Goal: Information Seeking & Learning: Compare options

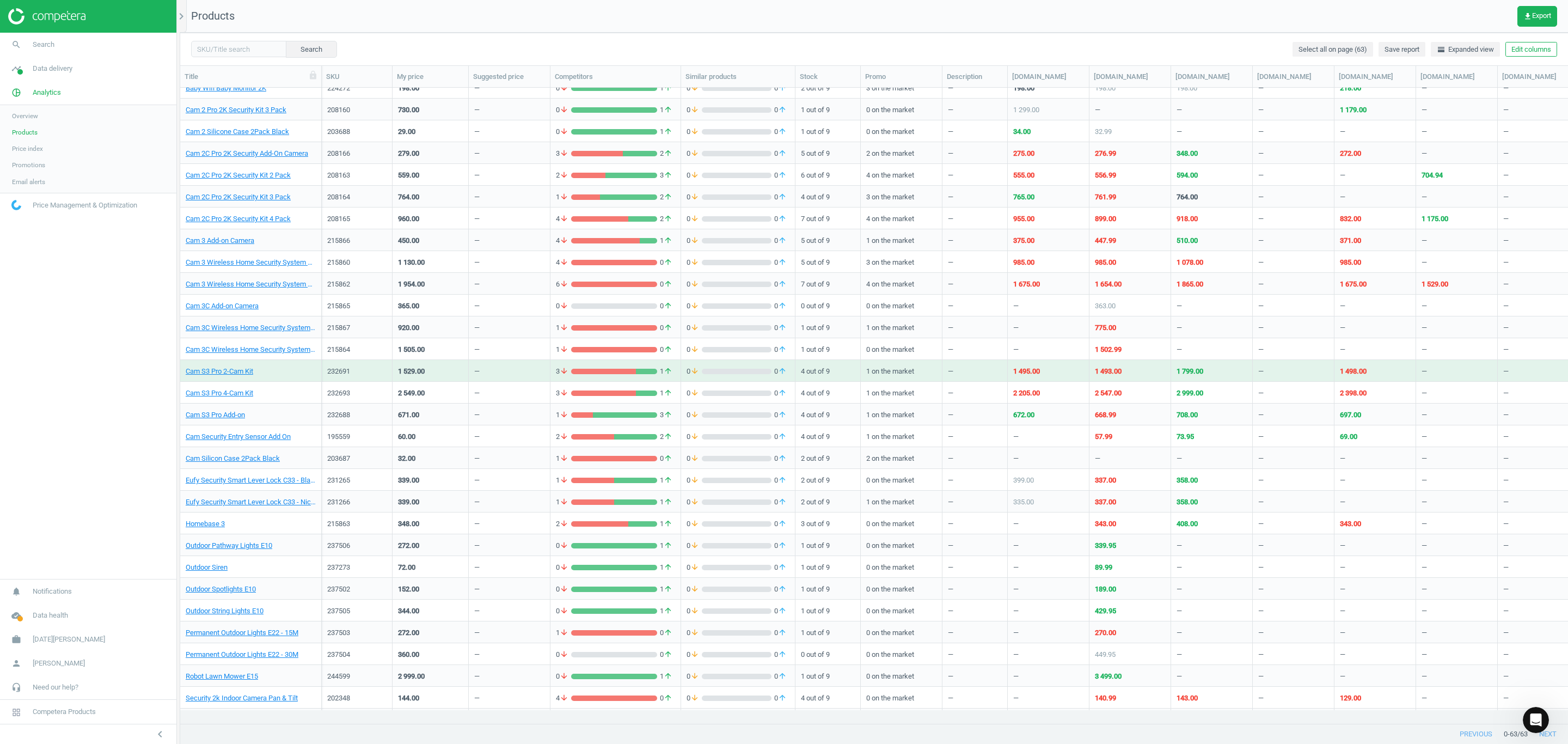
scroll to position [245, 0]
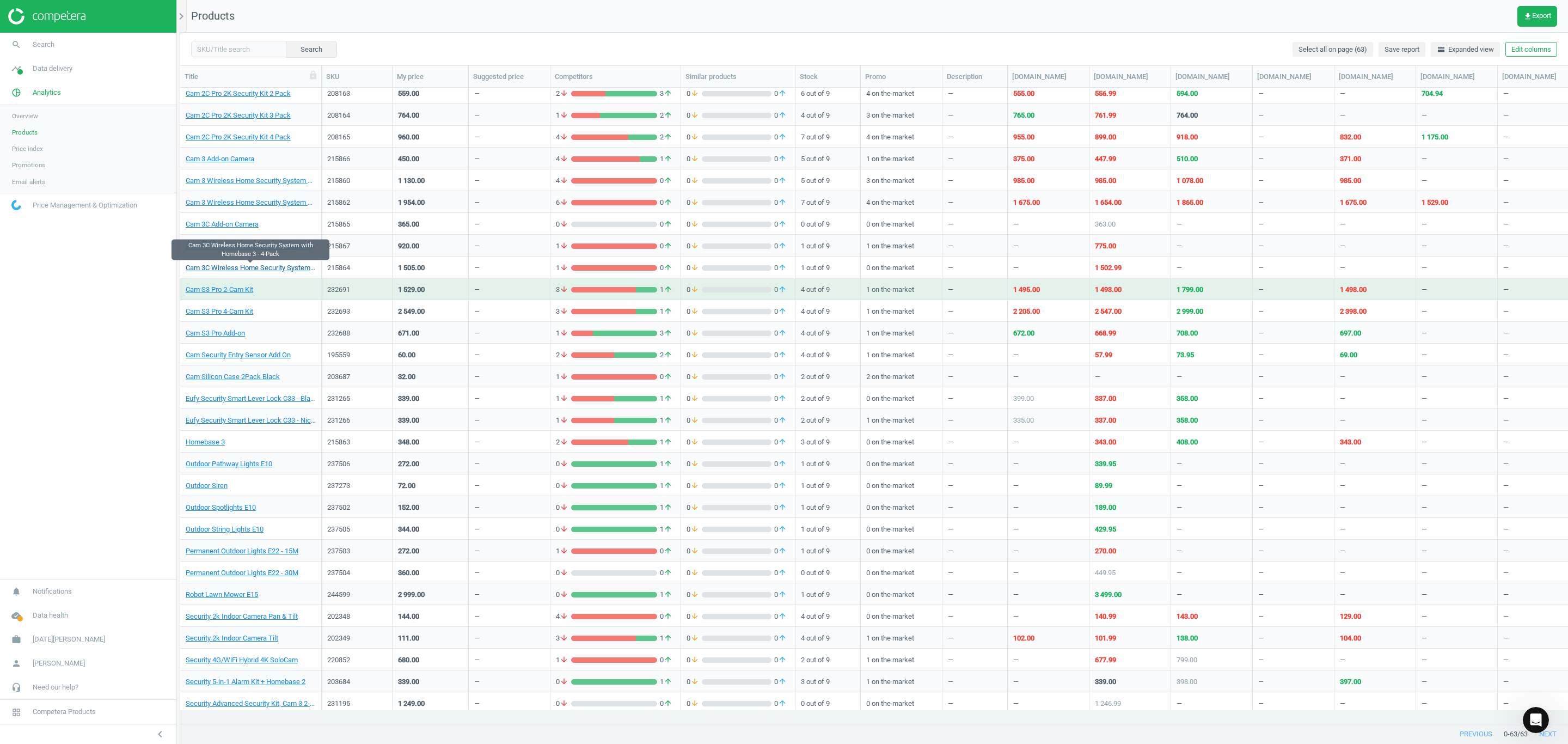
click at [248, 268] on link "Cam 3C Wireless Home Security System with Homebase 3 - 4-Pack" at bounding box center [250, 268] width 130 height 10
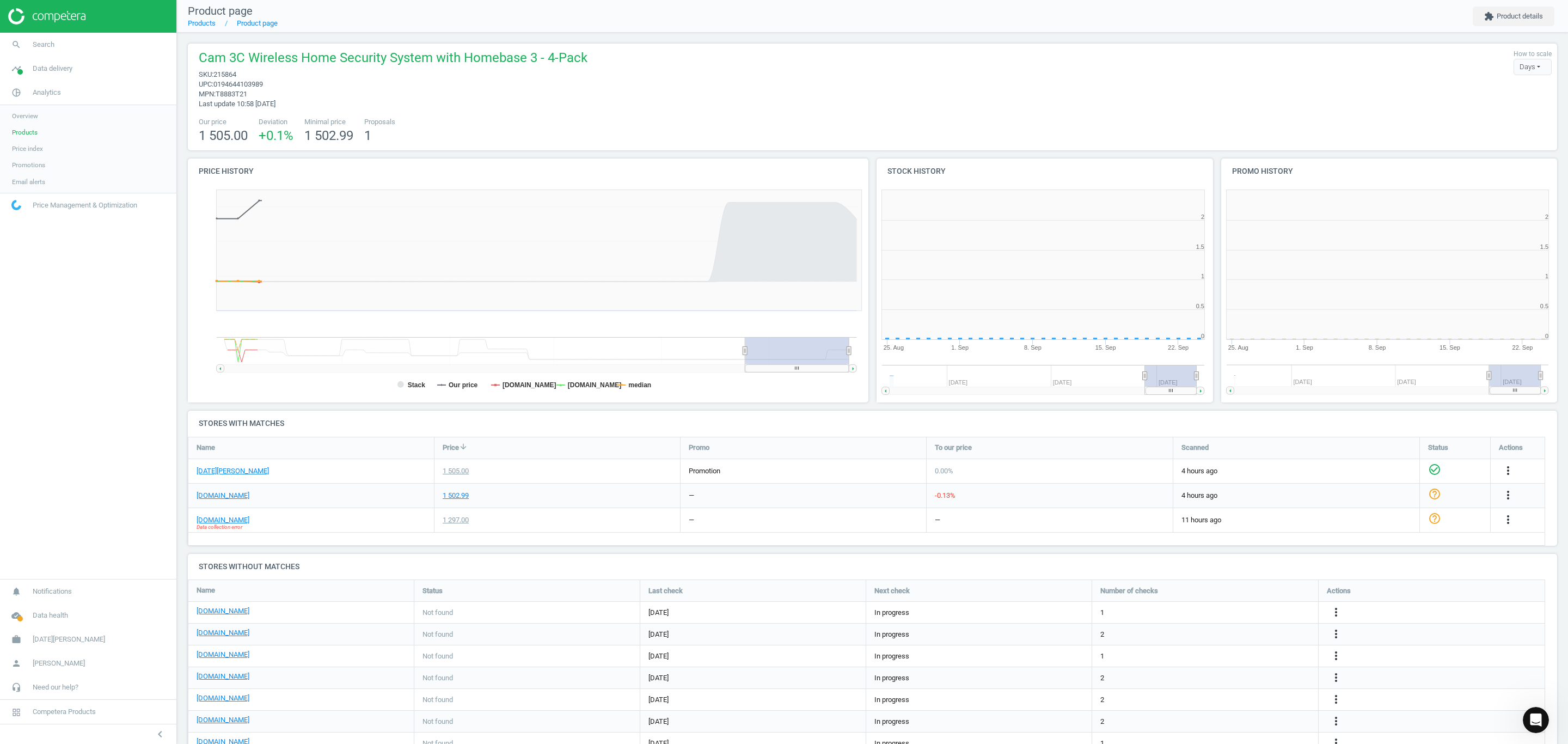
scroll to position [240, 356]
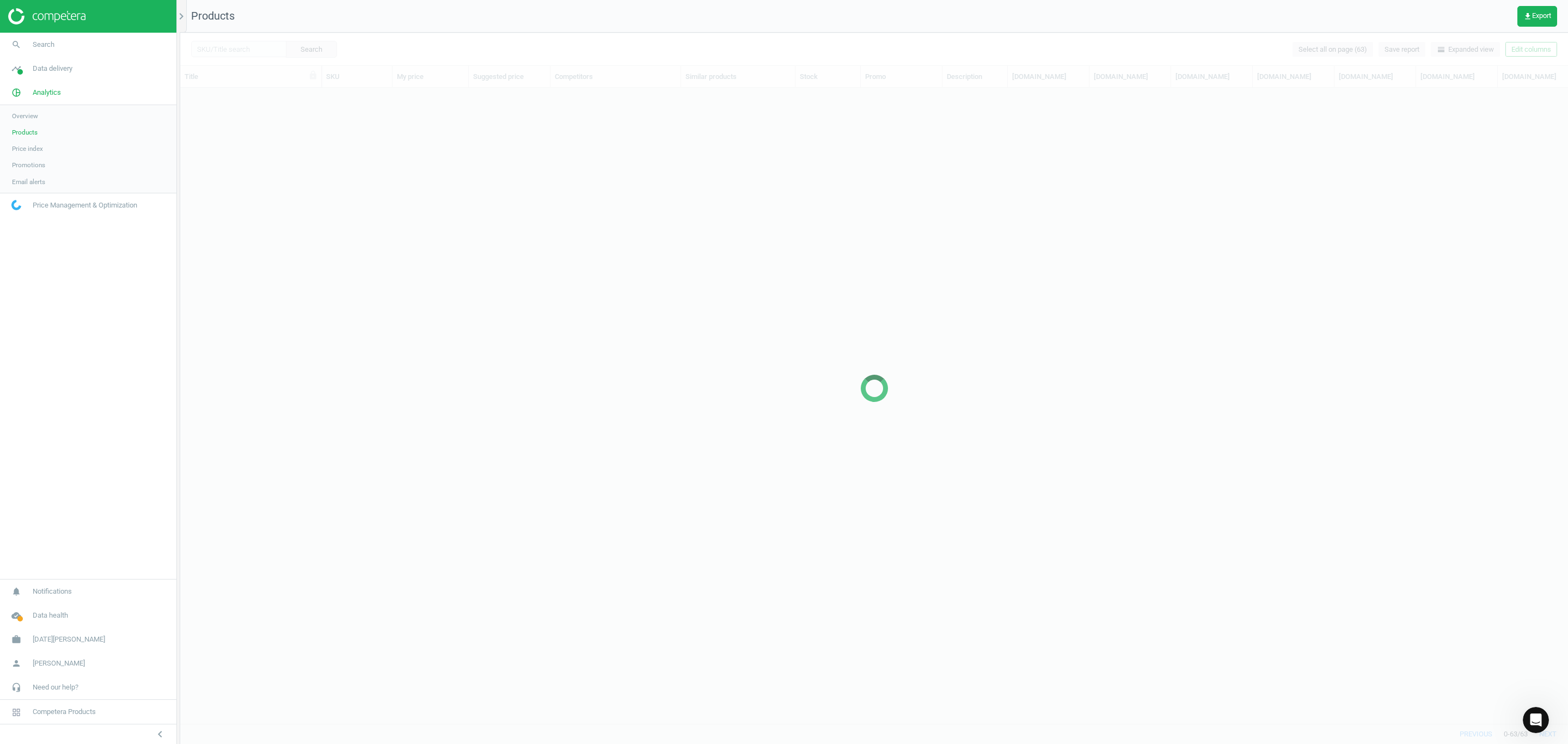
scroll to position [610, 1376]
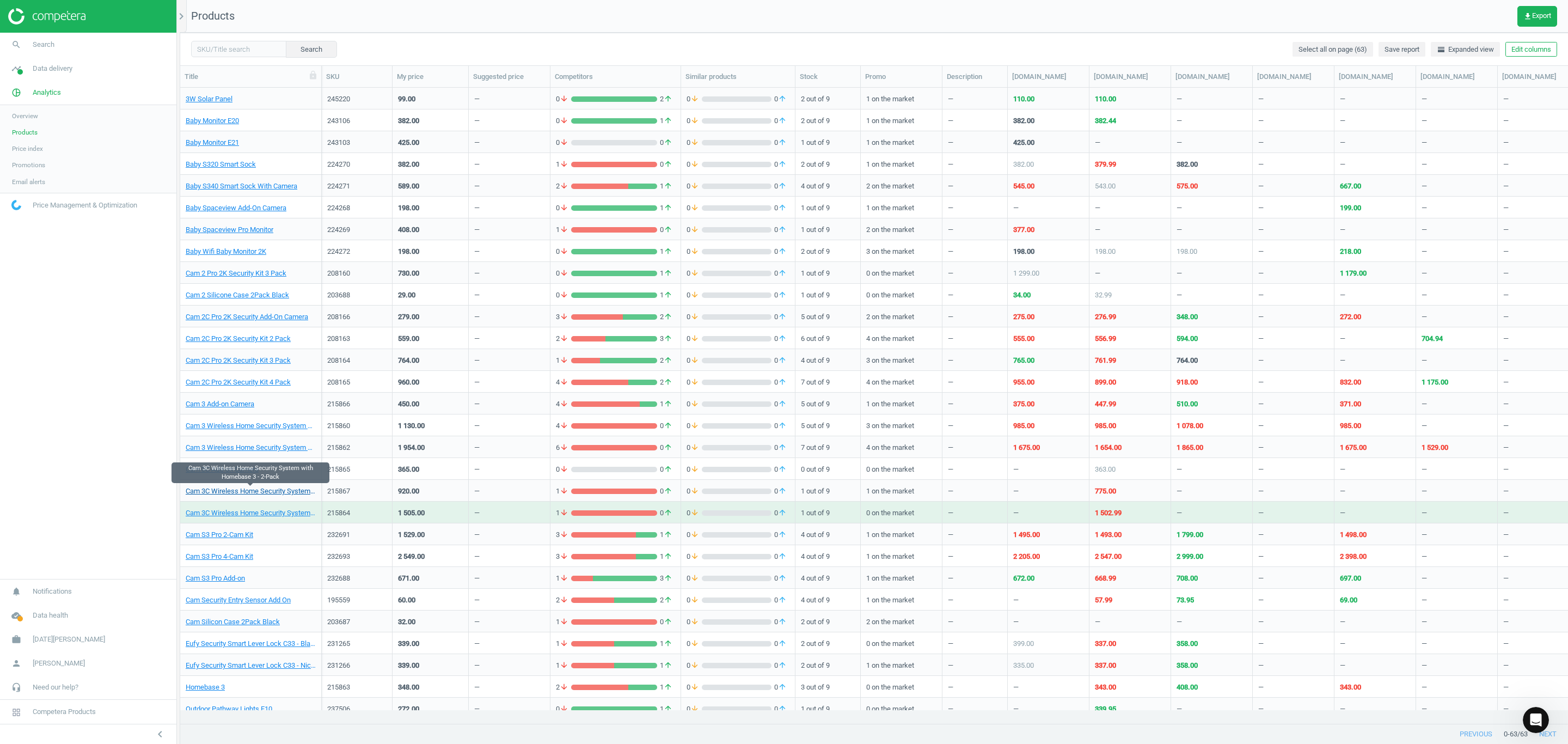
click at [252, 490] on link "Cam 3C Wireless Home Security System with Homebase 3 - 2-Pack" at bounding box center [250, 491] width 130 height 10
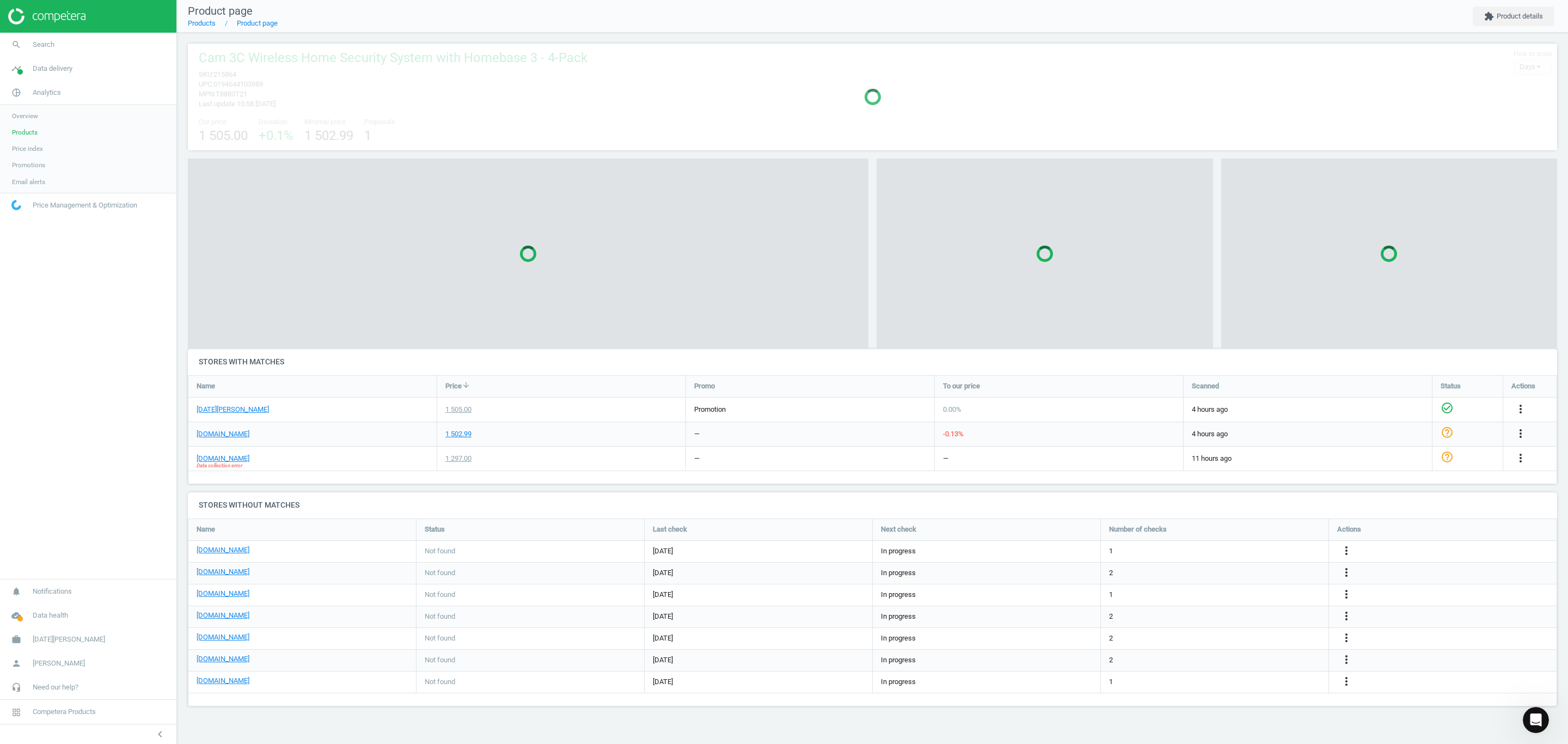
scroll to position [211, 1391]
drag, startPoint x: 286, startPoint y: 305, endPoint x: 284, endPoint y: 294, distance: 11.2
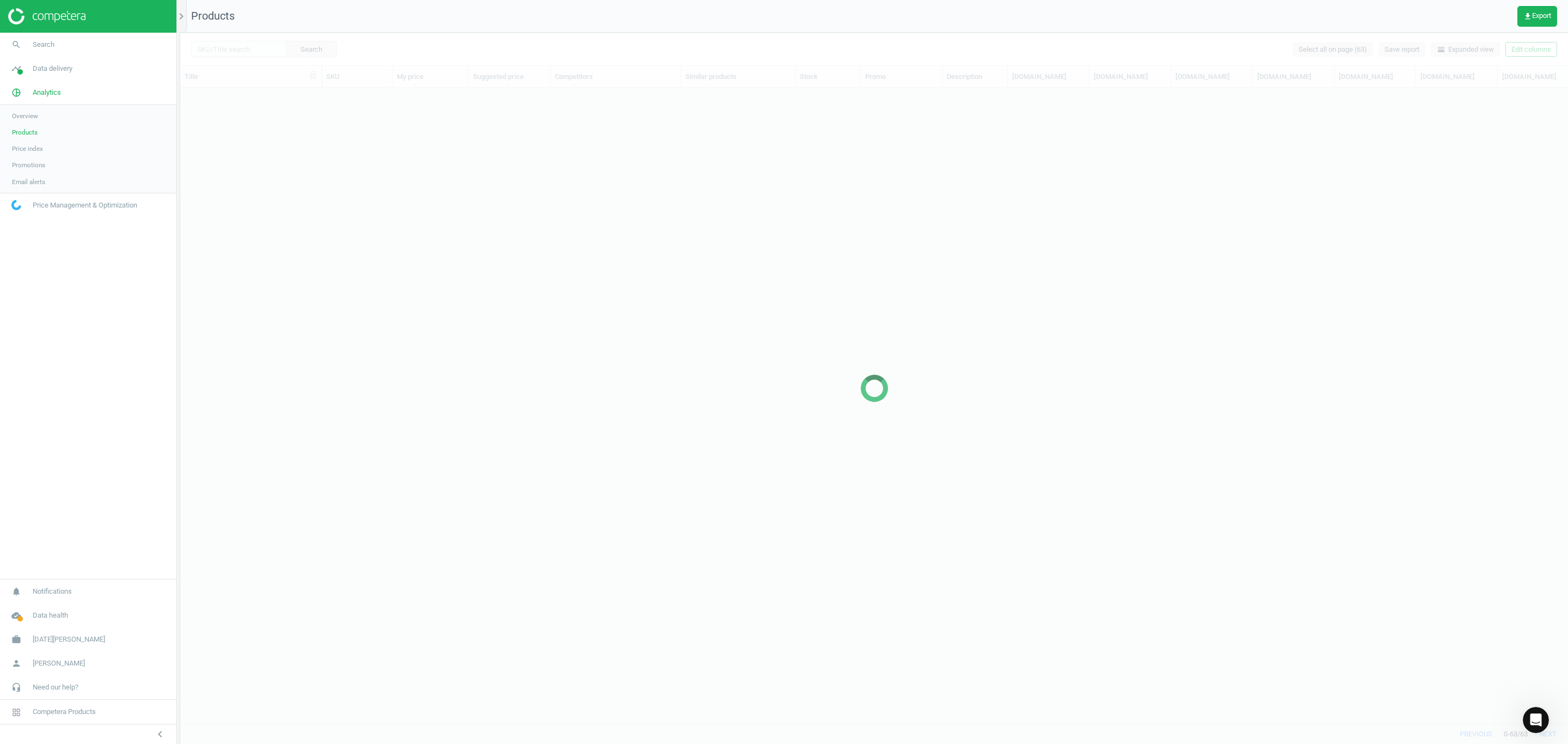
scroll to position [610, 1376]
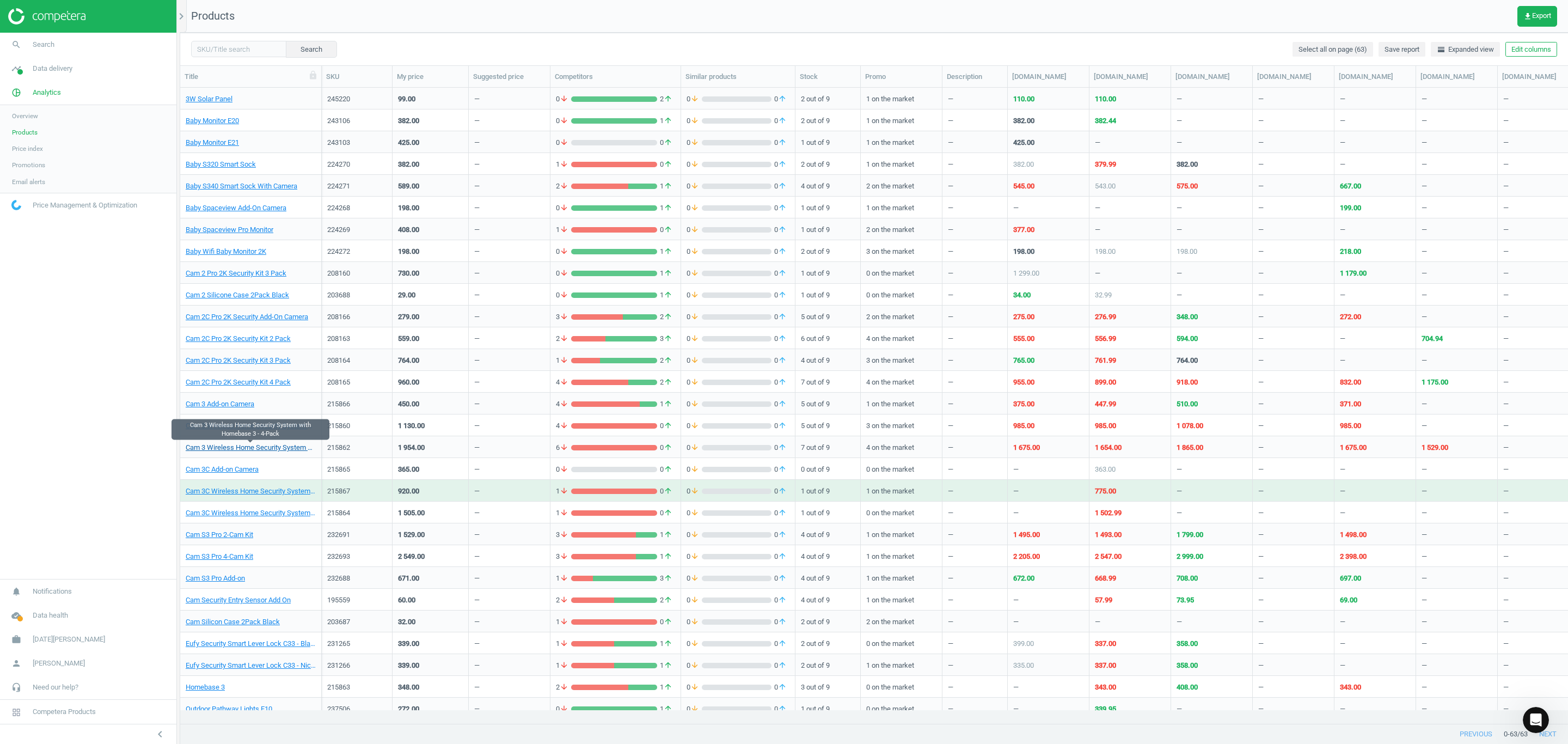
click at [224, 445] on link "Cam 3 Wireless Home Security System with Homebase 3 - 4-Pack" at bounding box center [250, 447] width 130 height 10
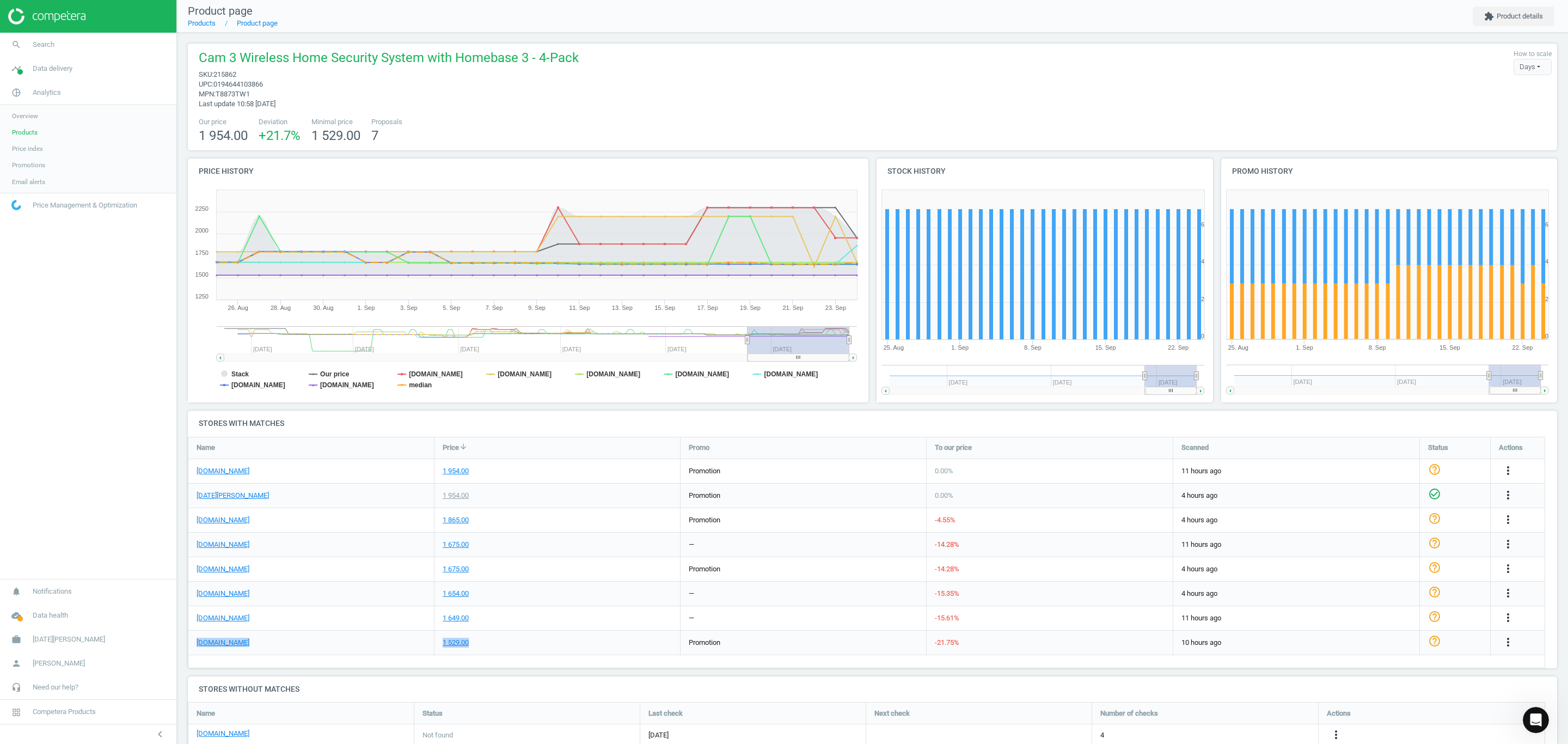
drag, startPoint x: 506, startPoint y: 638, endPoint x: 189, endPoint y: 650, distance: 317.2
click at [189, 650] on div "[DOMAIN_NAME] 1 529.00 promotion -21.75 % 10 hours ago help_outline more_vert" at bounding box center [867, 643] width 1356 height 24
click at [492, 637] on div "1 529.00" at bounding box center [557, 643] width 245 height 24
drag, startPoint x: 492, startPoint y: 617, endPoint x: 257, endPoint y: 600, distance: 235.6
click at [197, 437] on div "[DOMAIN_NAME] 1 954.00 promotion 0.00 % 11 hours ago help_outline more_vert [DA…" at bounding box center [867, 437] width 1356 height 0
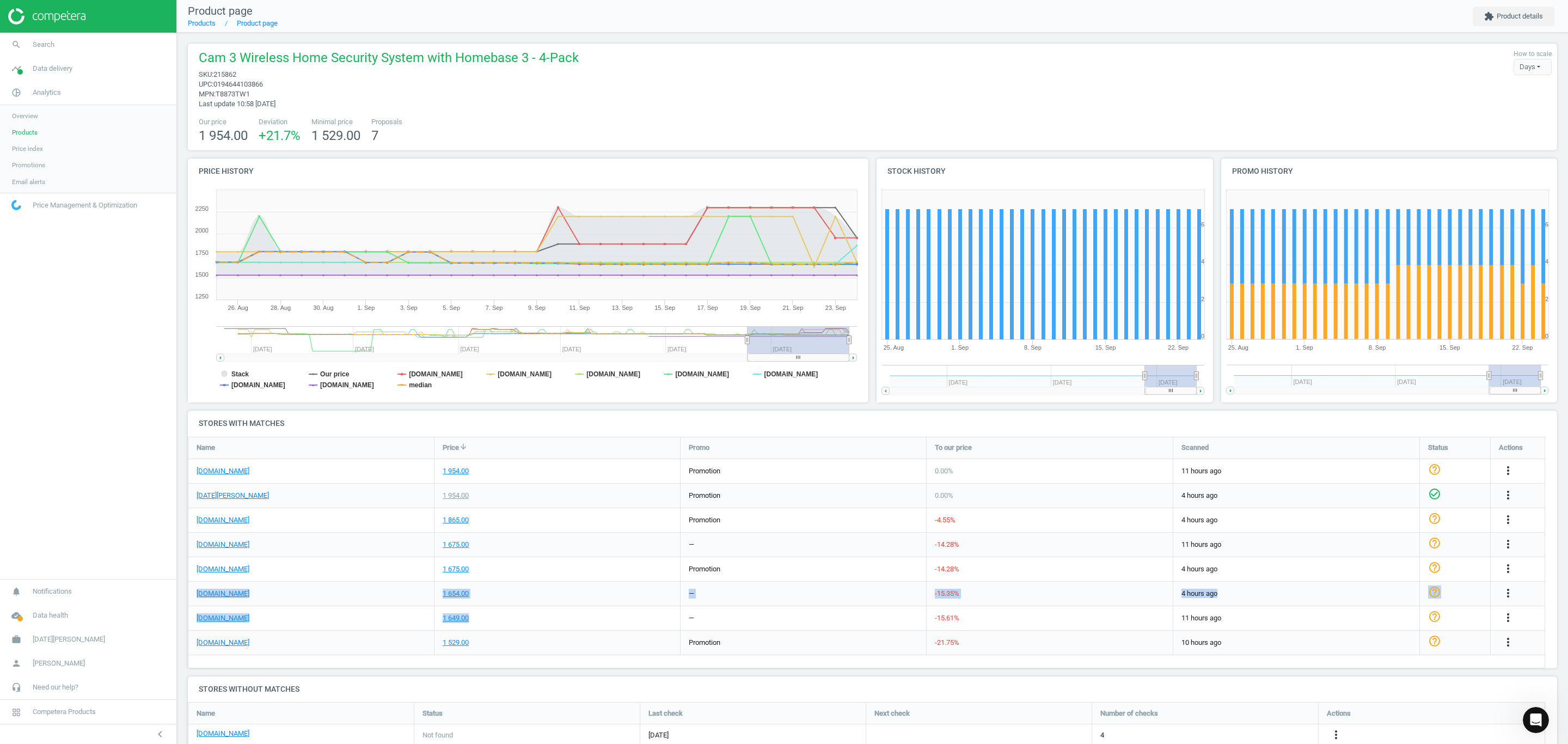
click at [515, 616] on div "1 649.00" at bounding box center [557, 618] width 245 height 24
drag, startPoint x: 501, startPoint y: 568, endPoint x: 392, endPoint y: 572, distance: 109.1
click at [392, 572] on div "[DOMAIN_NAME] 1 675.00 promotion -14.28 % 4 hours ago help_outline more_vert" at bounding box center [867, 569] width 1356 height 24
drag, startPoint x: 507, startPoint y: 590, endPoint x: 445, endPoint y: 593, distance: 62.1
click at [445, 593] on div "1 654.00" at bounding box center [557, 594] width 245 height 24
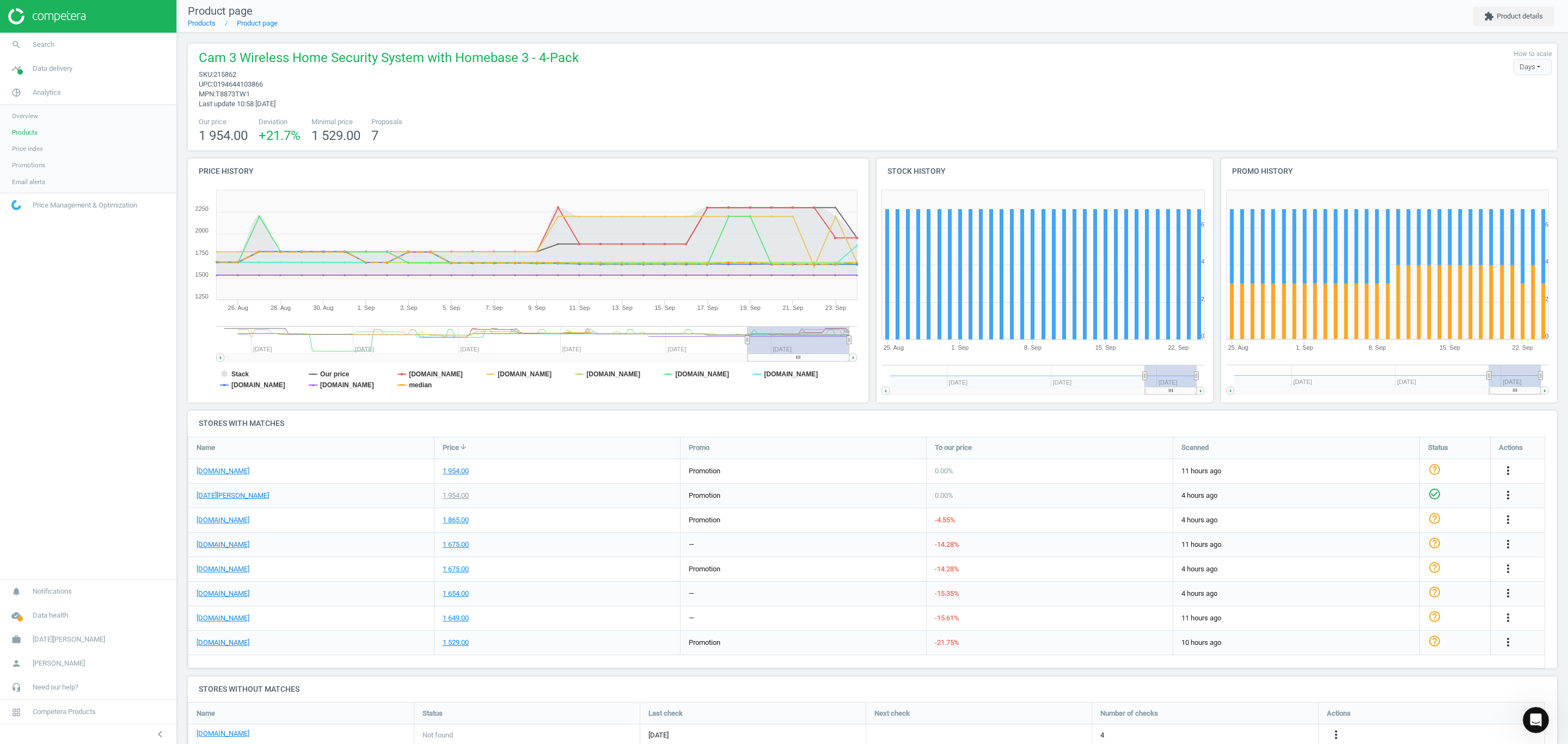
click at [530, 514] on div "1 865.00" at bounding box center [557, 520] width 245 height 24
drag, startPoint x: 199, startPoint y: 53, endPoint x: 586, endPoint y: 61, distance: 387.1
click at [586, 61] on div "Cam 3 Wireless Home Security System with Homebase 3 - 4-Pack sku : 215862 upc :…" at bounding box center [873, 79] width 1358 height 60
click at [622, 71] on div "Cam 3 Wireless Home Security System with Homebase 3 - 4-Pack sku : 215862 upc :…" at bounding box center [873, 79] width 1358 height 60
click at [539, 495] on div "1 954.00" at bounding box center [557, 495] width 245 height 24
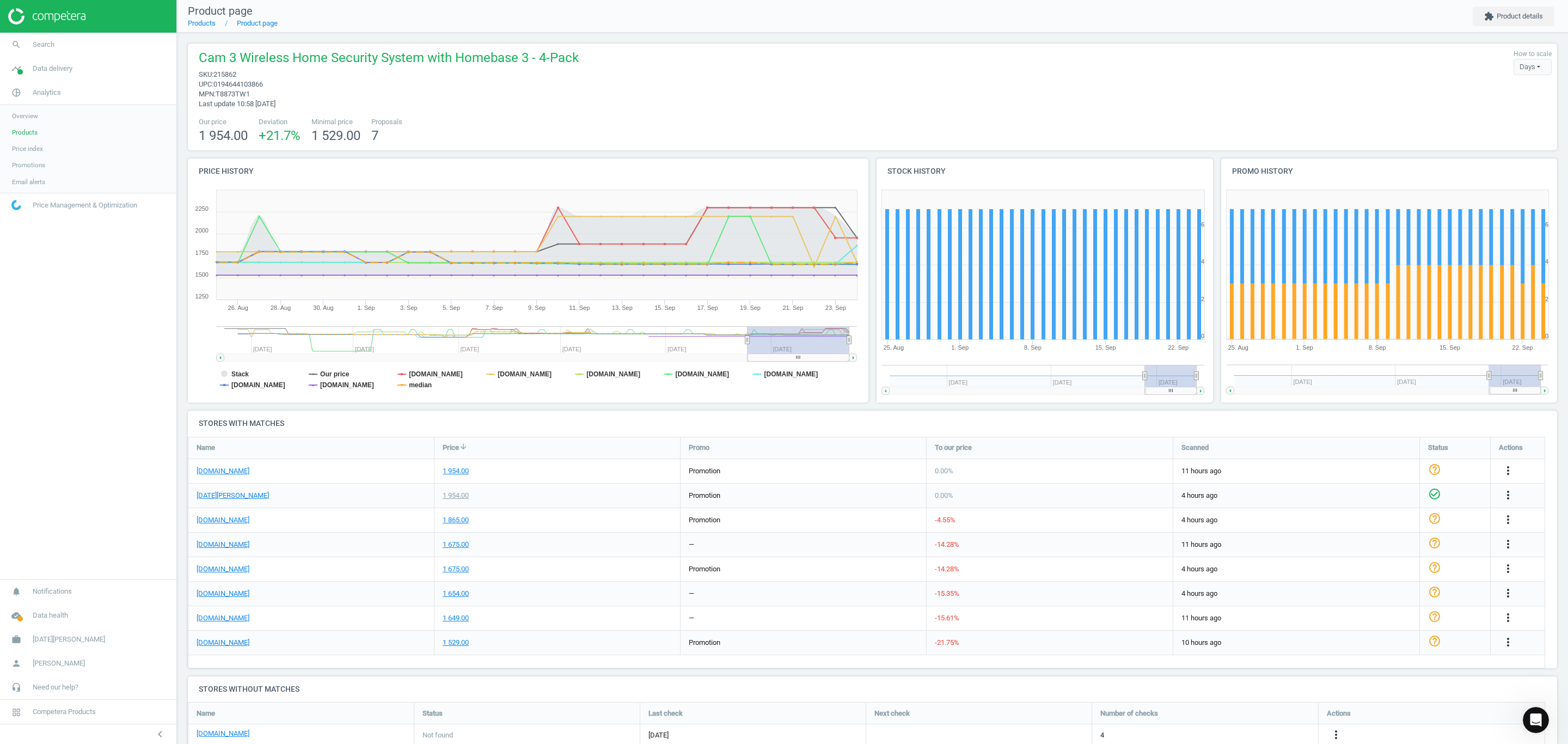
click at [555, 648] on div "1 529.00" at bounding box center [557, 643] width 245 height 24
drag, startPoint x: 495, startPoint y: 616, endPoint x: 401, endPoint y: 621, distance: 94.1
click at [406, 618] on div "[DOMAIN_NAME] 1 649.00 — -15.61 % 11 hours ago help_outline more_vert" at bounding box center [867, 618] width 1356 height 24
click at [585, 611] on div "1 649.00" at bounding box center [557, 618] width 245 height 24
drag, startPoint x: 594, startPoint y: 617, endPoint x: 225, endPoint y: 546, distance: 375.8
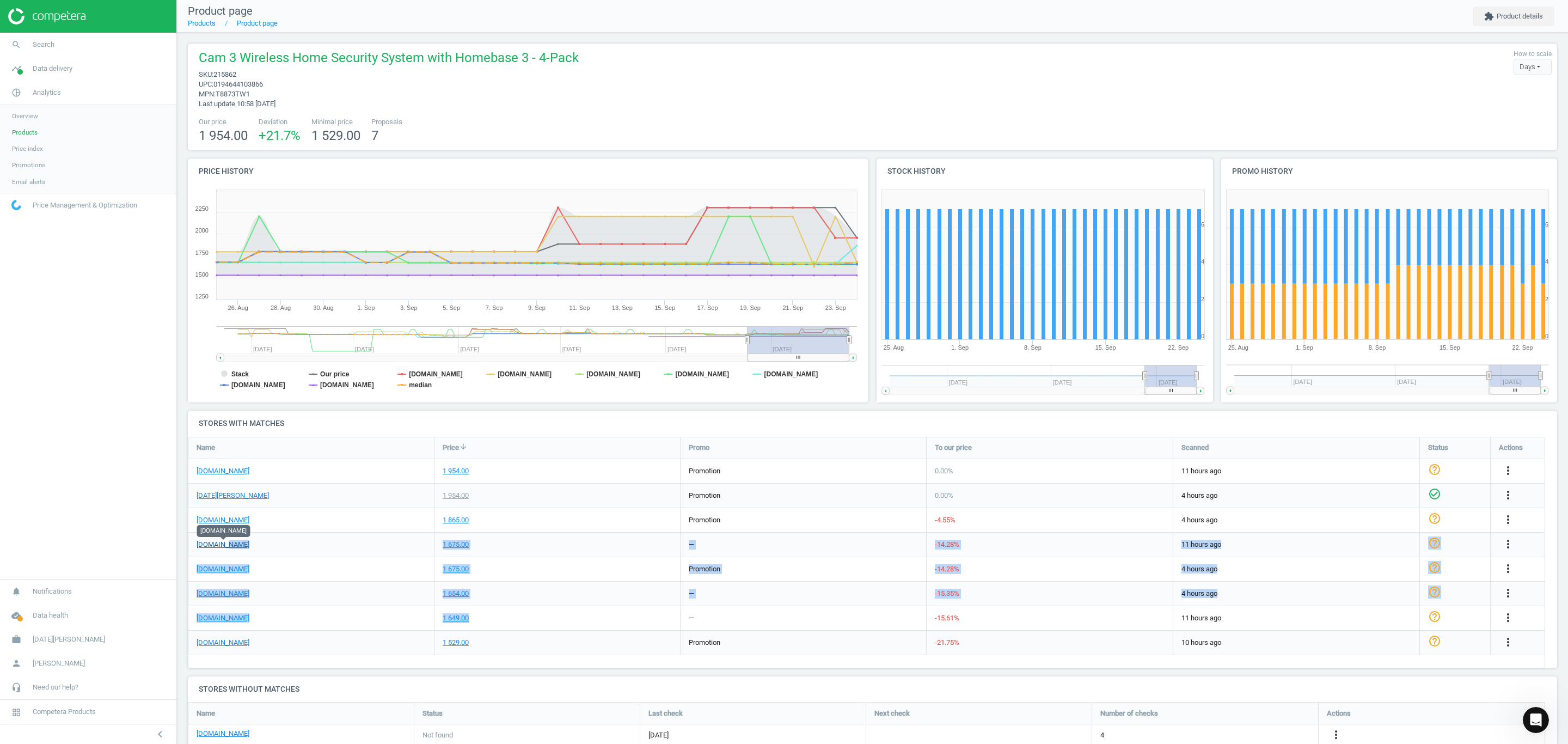
click at [225, 437] on div "[DOMAIN_NAME] 1 954.00 promotion 0.00 % 11 hours ago help_outline more_vert [DA…" at bounding box center [867, 437] width 1356 height 0
click at [471, 613] on div "1 649.00" at bounding box center [557, 618] width 245 height 24
drag, startPoint x: 495, startPoint y: 621, endPoint x: 209, endPoint y: 538, distance: 297.8
click at [209, 437] on div "[DOMAIN_NAME] 1 954.00 promotion 0.00 % 11 hours ago help_outline more_vert [DA…" at bounding box center [867, 437] width 1356 height 0
click at [513, 611] on div "1 649.00" at bounding box center [557, 618] width 245 height 24
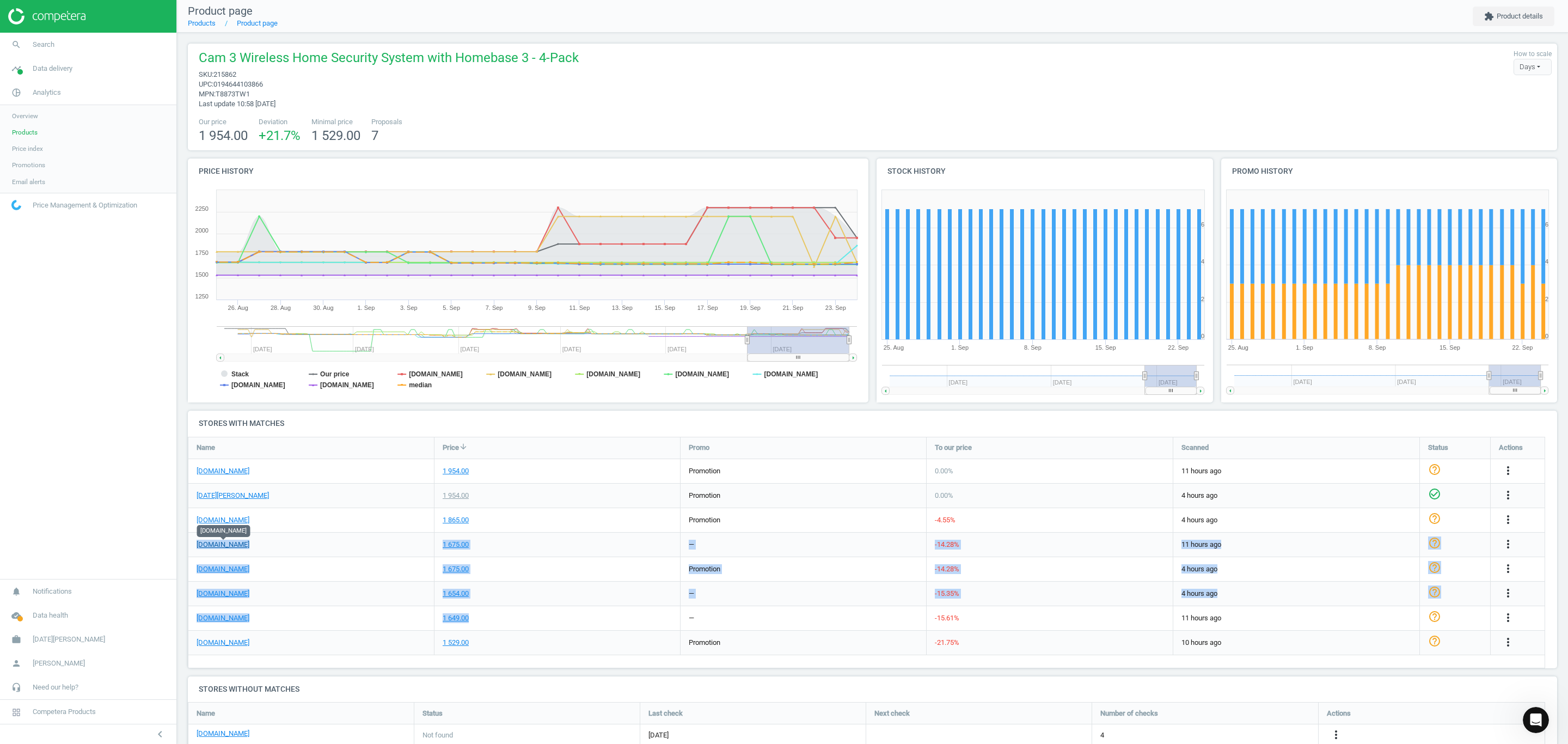
drag, startPoint x: 518, startPoint y: 617, endPoint x: 197, endPoint y: 541, distance: 329.9
click at [197, 437] on div "[DOMAIN_NAME] 1 954.00 promotion 0.00 % 11 hours ago help_outline more_vert [DA…" at bounding box center [867, 437] width 1356 height 0
click at [569, 633] on div "1 529.00" at bounding box center [557, 643] width 245 height 24
drag, startPoint x: 489, startPoint y: 617, endPoint x: 191, endPoint y: 609, distance: 298.1
click at [191, 609] on div "[DOMAIN_NAME] 1 649.00 — -15.61 % 11 hours ago help_outline more_vert" at bounding box center [867, 618] width 1356 height 24
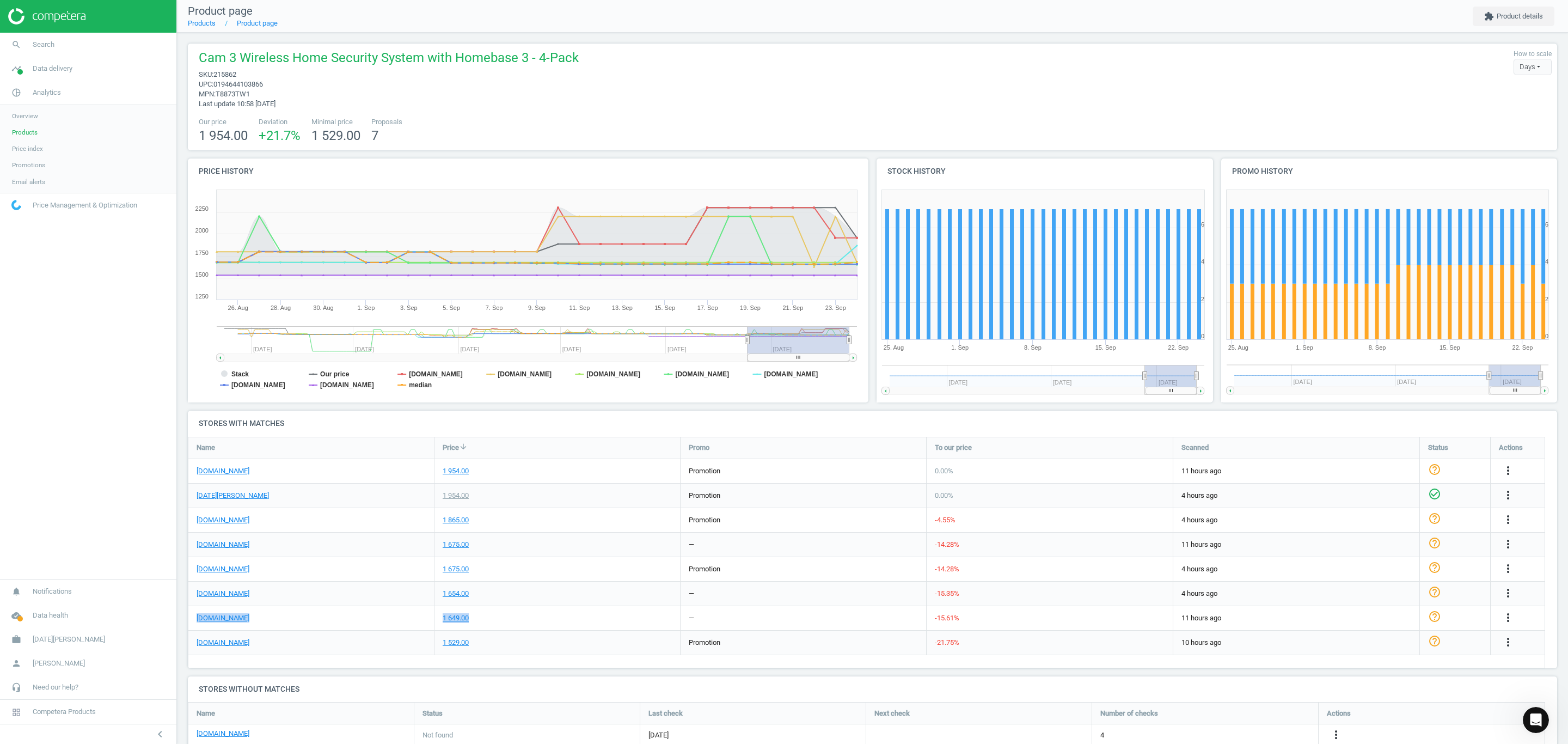
click at [509, 618] on div "1 649.00" at bounding box center [557, 618] width 245 height 24
drag, startPoint x: 497, startPoint y: 497, endPoint x: 423, endPoint y: 505, distance: 74.4
click at [423, 505] on div "[DATE][PERSON_NAME] 1 954.00 promotion 0.00 % 4 hours ago check_circle_outline …" at bounding box center [867, 495] width 1356 height 24
click at [555, 509] on div "1 865.00" at bounding box center [557, 520] width 245 height 24
drag, startPoint x: 518, startPoint y: 497, endPoint x: 492, endPoint y: 545, distance: 54.6
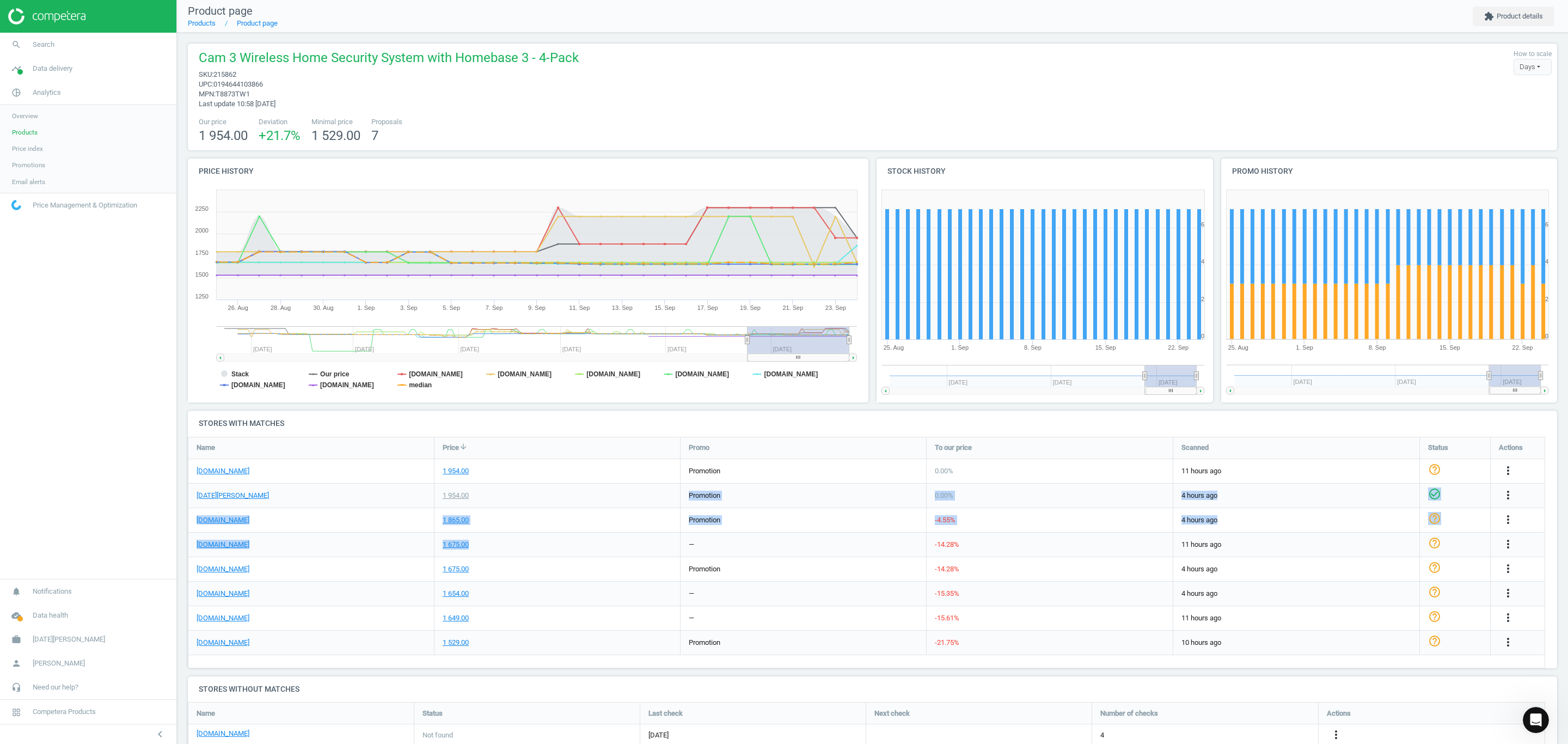
click at [492, 437] on div "[DOMAIN_NAME] 1 954.00 promotion 0.00 % 11 hours ago help_outline more_vert [DA…" at bounding box center [867, 437] width 1356 height 0
click at [516, 546] on div "1 675.00" at bounding box center [557, 545] width 245 height 24
drag, startPoint x: 500, startPoint y: 608, endPoint x: 505, endPoint y: 617, distance: 10.3
click at [502, 608] on div "1 649.00" at bounding box center [557, 618] width 245 height 24
drag, startPoint x: 443, startPoint y: 622, endPoint x: 412, endPoint y: 625, distance: 31.1
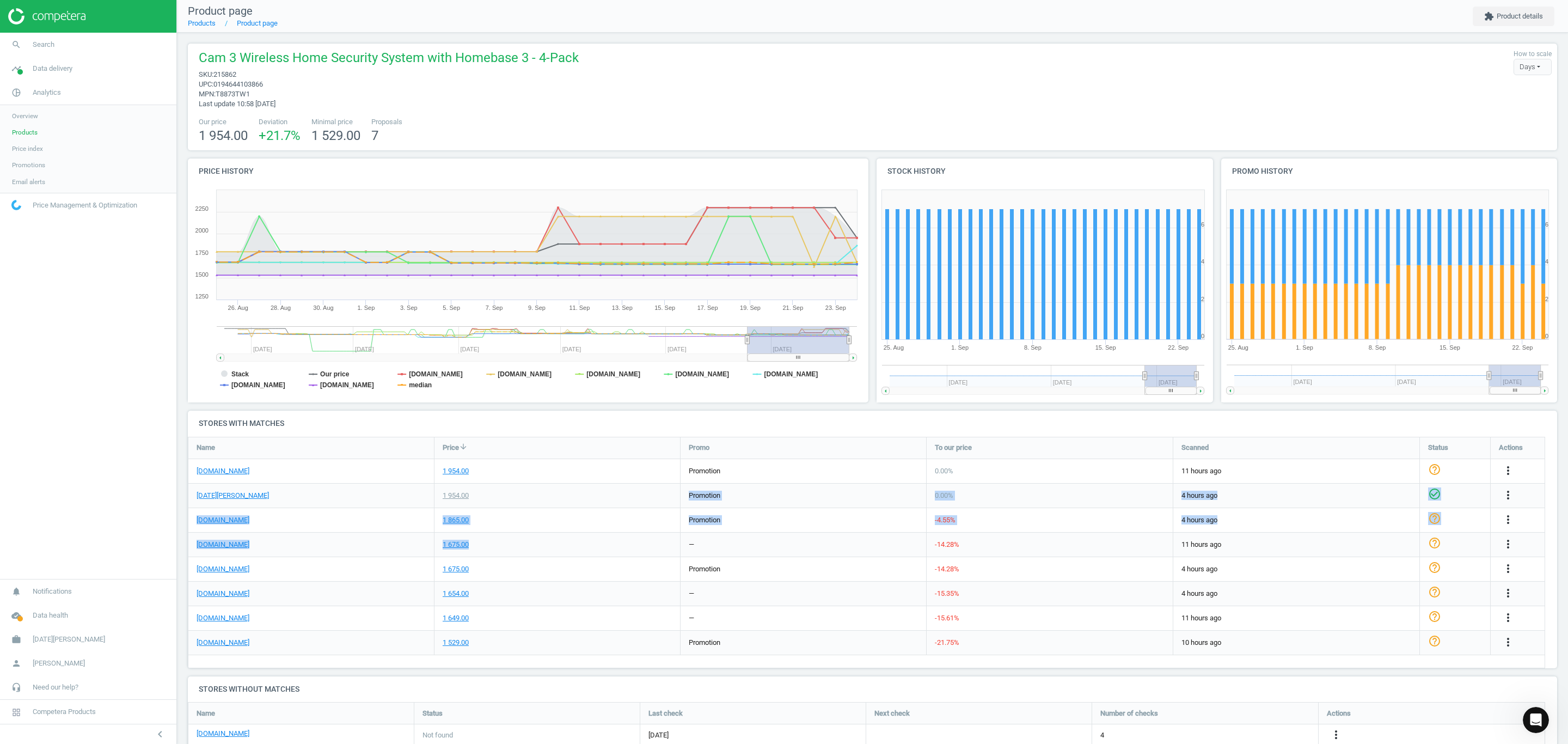
click at [412, 625] on div "[DOMAIN_NAME] 1 649.00 — -15.61 % 11 hours ago help_outline more_vert" at bounding box center [867, 618] width 1356 height 24
click at [574, 616] on div "1 649.00" at bounding box center [557, 618] width 245 height 24
drag, startPoint x: 574, startPoint y: 616, endPoint x: 432, endPoint y: 624, distance: 142.2
click at [412, 625] on div "[DOMAIN_NAME] 1 649.00 — -15.61 % 11 hours ago help_outline more_vert" at bounding box center [867, 618] width 1356 height 24
click at [583, 611] on div "1 649.00" at bounding box center [557, 618] width 245 height 24
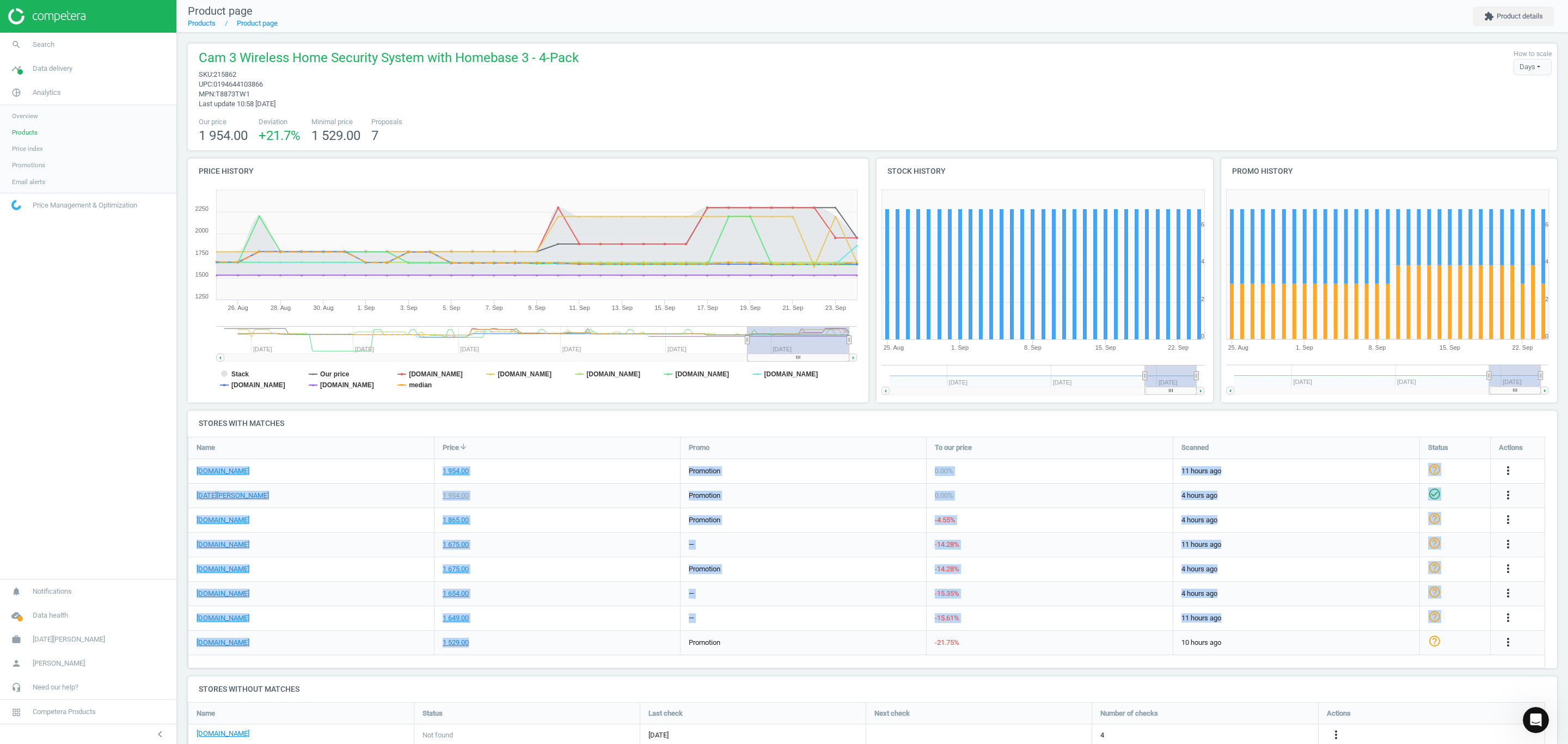
drag, startPoint x: 490, startPoint y: 644, endPoint x: 390, endPoint y: 656, distance: 100.7
click at [390, 656] on div "Name Price arrow_downward Promo To our price Scanned Status Actions [DOMAIN_NAM…" at bounding box center [867, 552] width 1357 height 231
click at [557, 631] on div "1 529.00" at bounding box center [557, 643] width 245 height 24
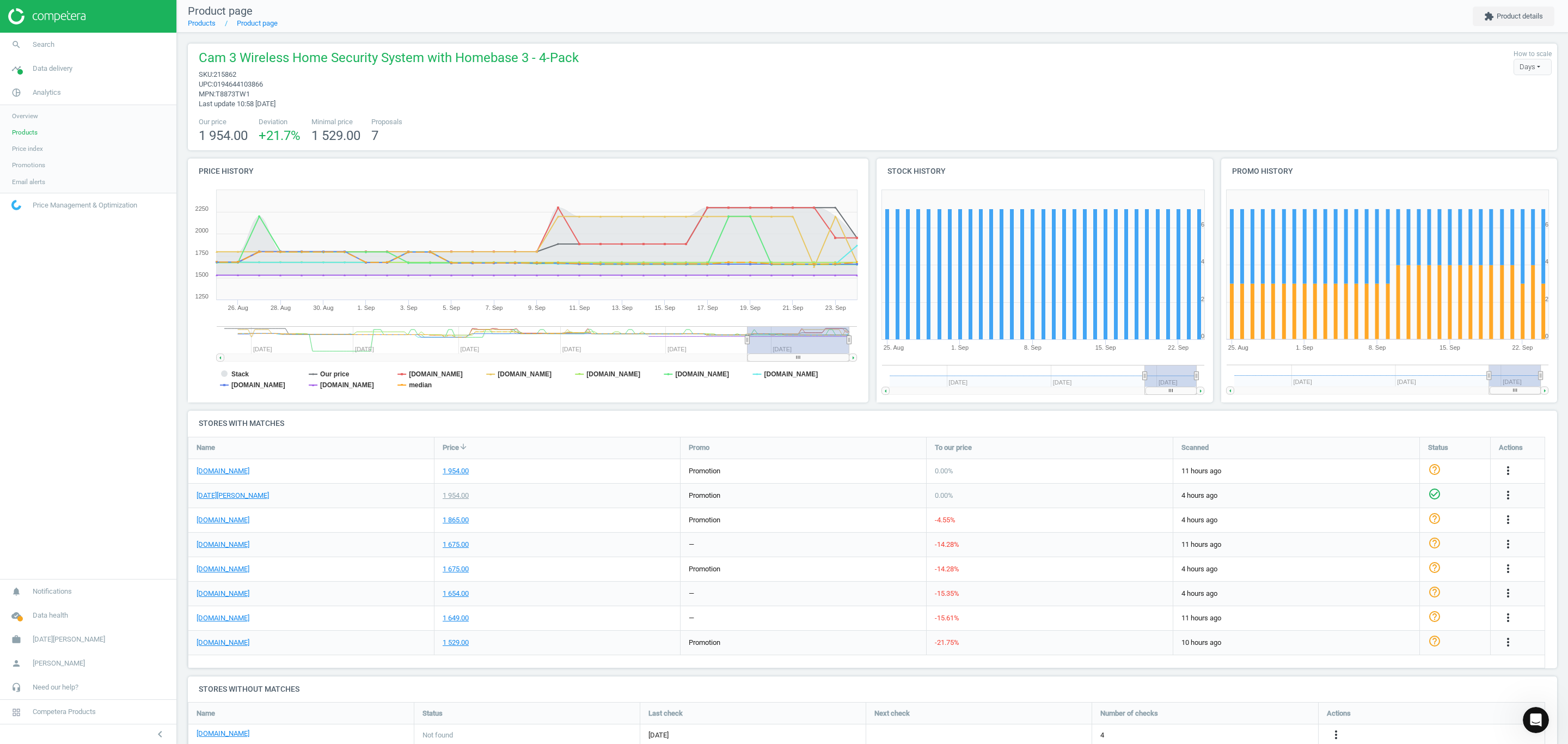
scroll to position [101, 1379]
